Goal: Transaction & Acquisition: Purchase product/service

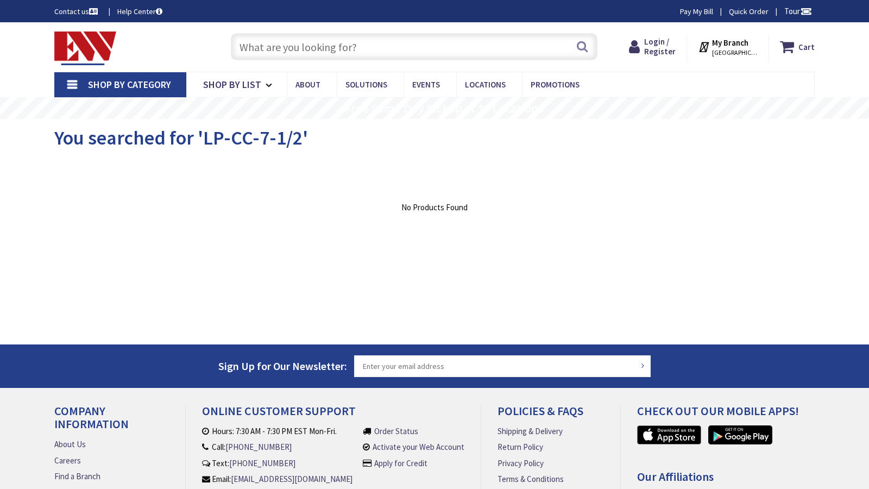
type input "[US_STATE][GEOGRAPHIC_DATA][US_STATE], [GEOGRAPHIC_DATA]"
